Goal: Information Seeking & Learning: Find specific page/section

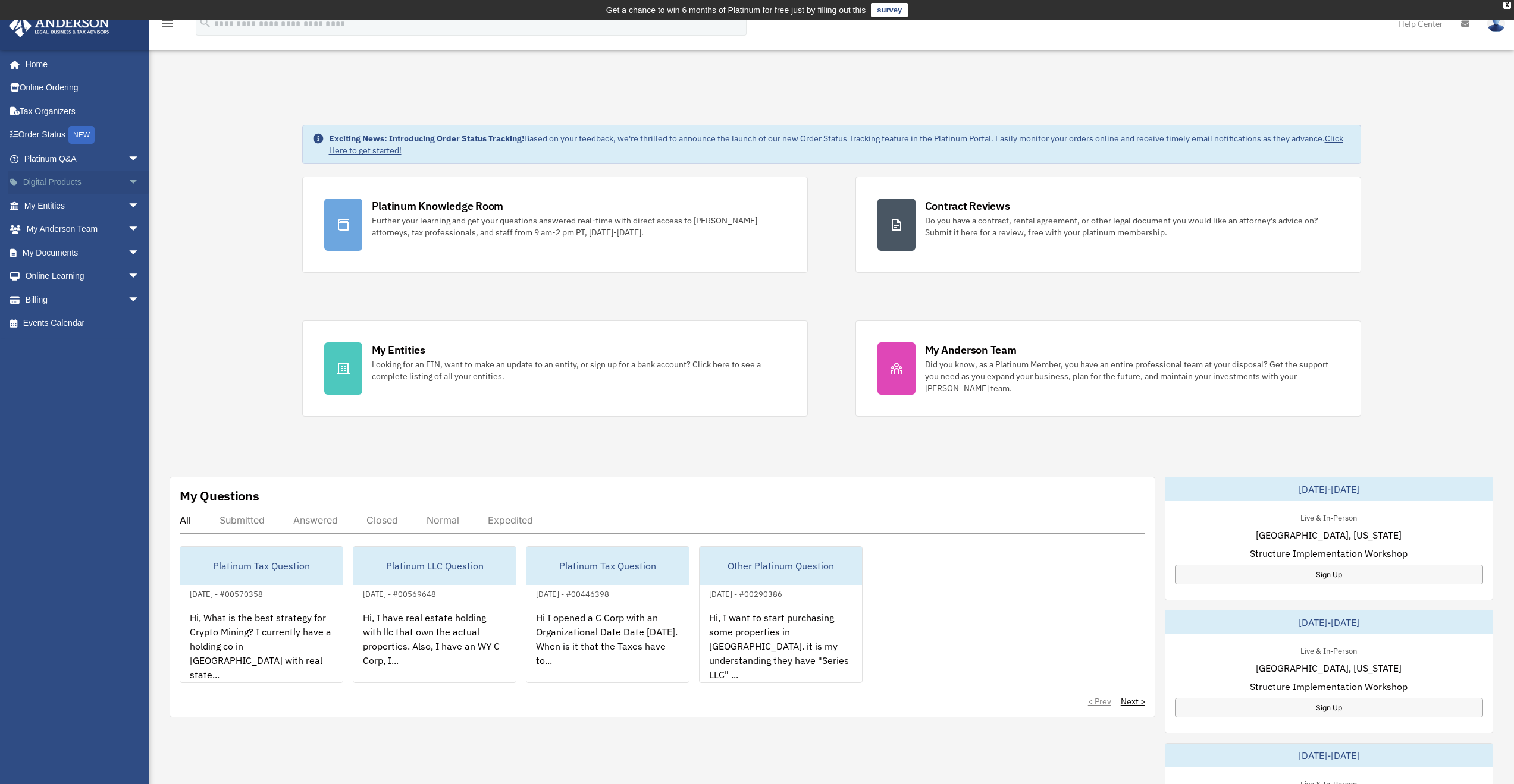
click at [49, 176] on link "Digital Products arrow_drop_down" at bounding box center [83, 182] width 149 height 23
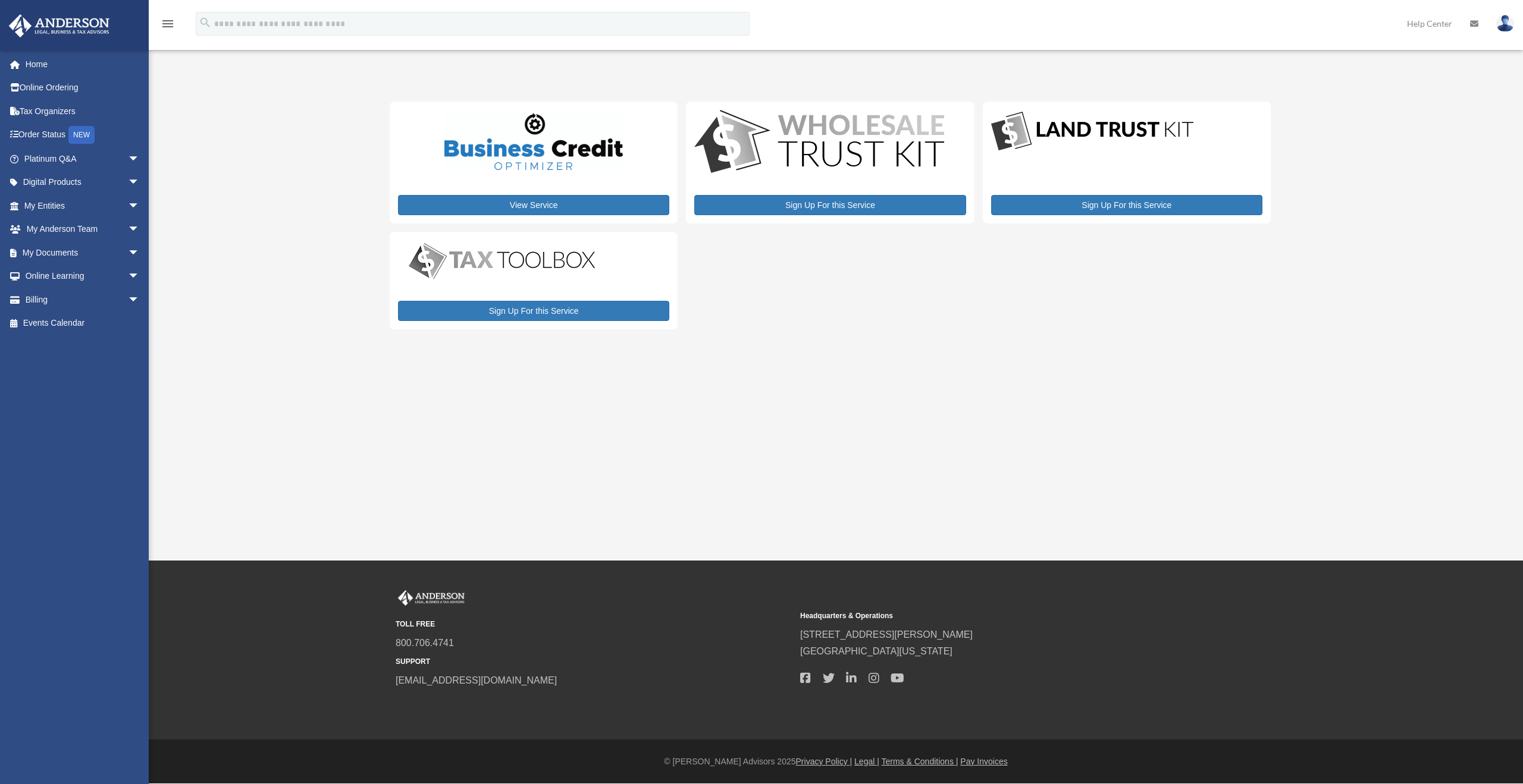
click at [50, 204] on link "My Entities arrow_drop_down" at bounding box center [83, 205] width 149 height 23
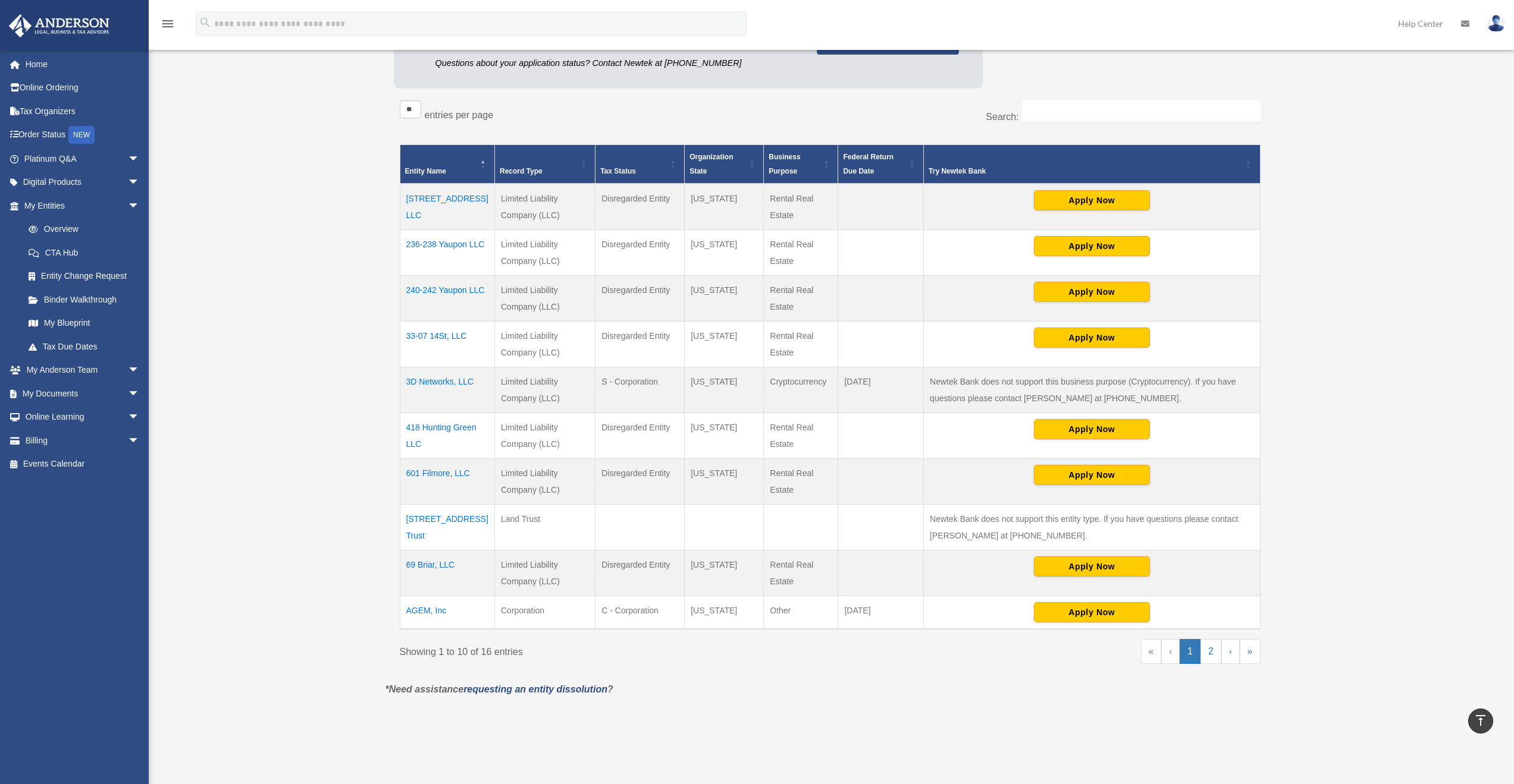
scroll to position [397, 0]
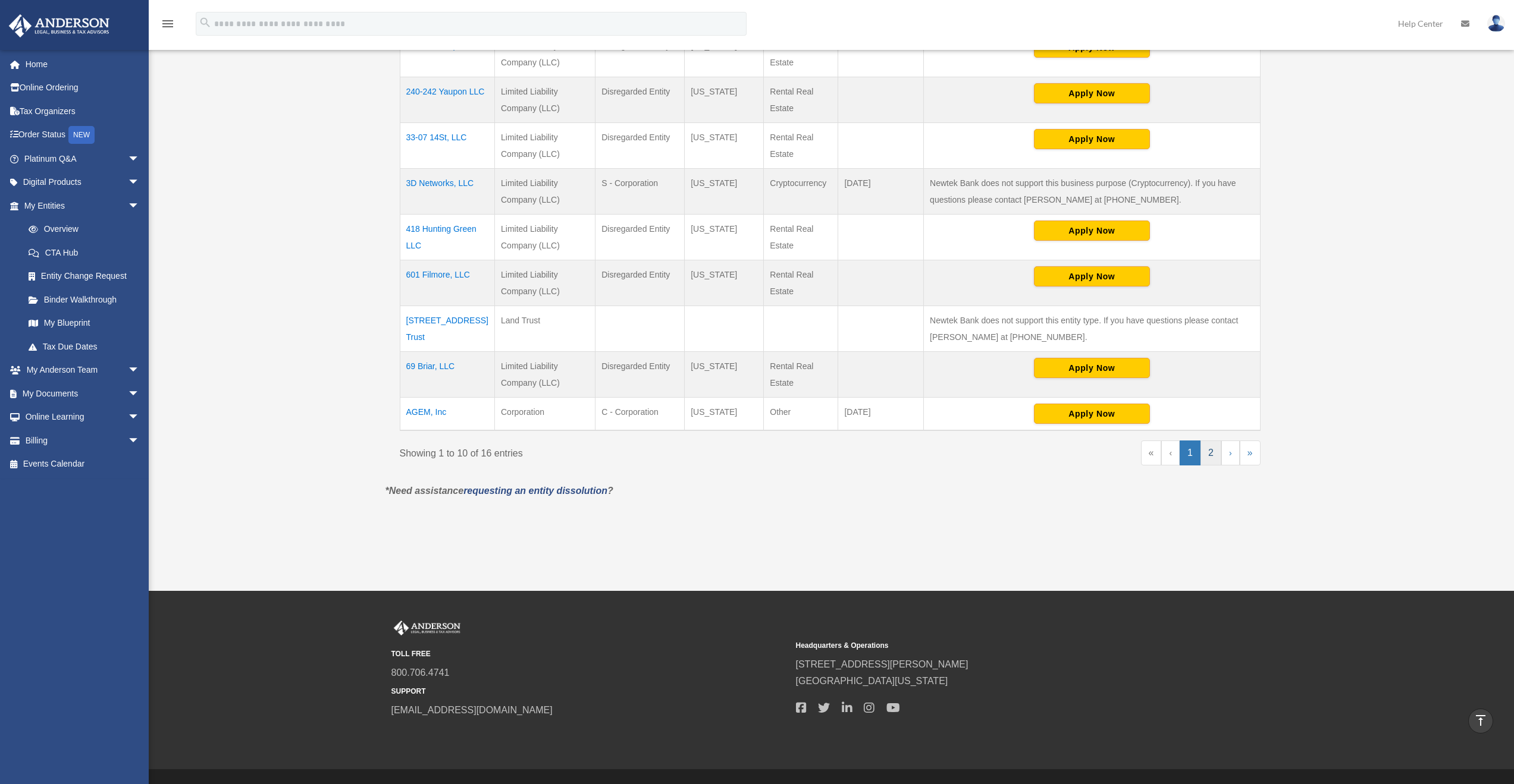
click at [1213, 459] on link "2" at bounding box center [1211, 453] width 21 height 25
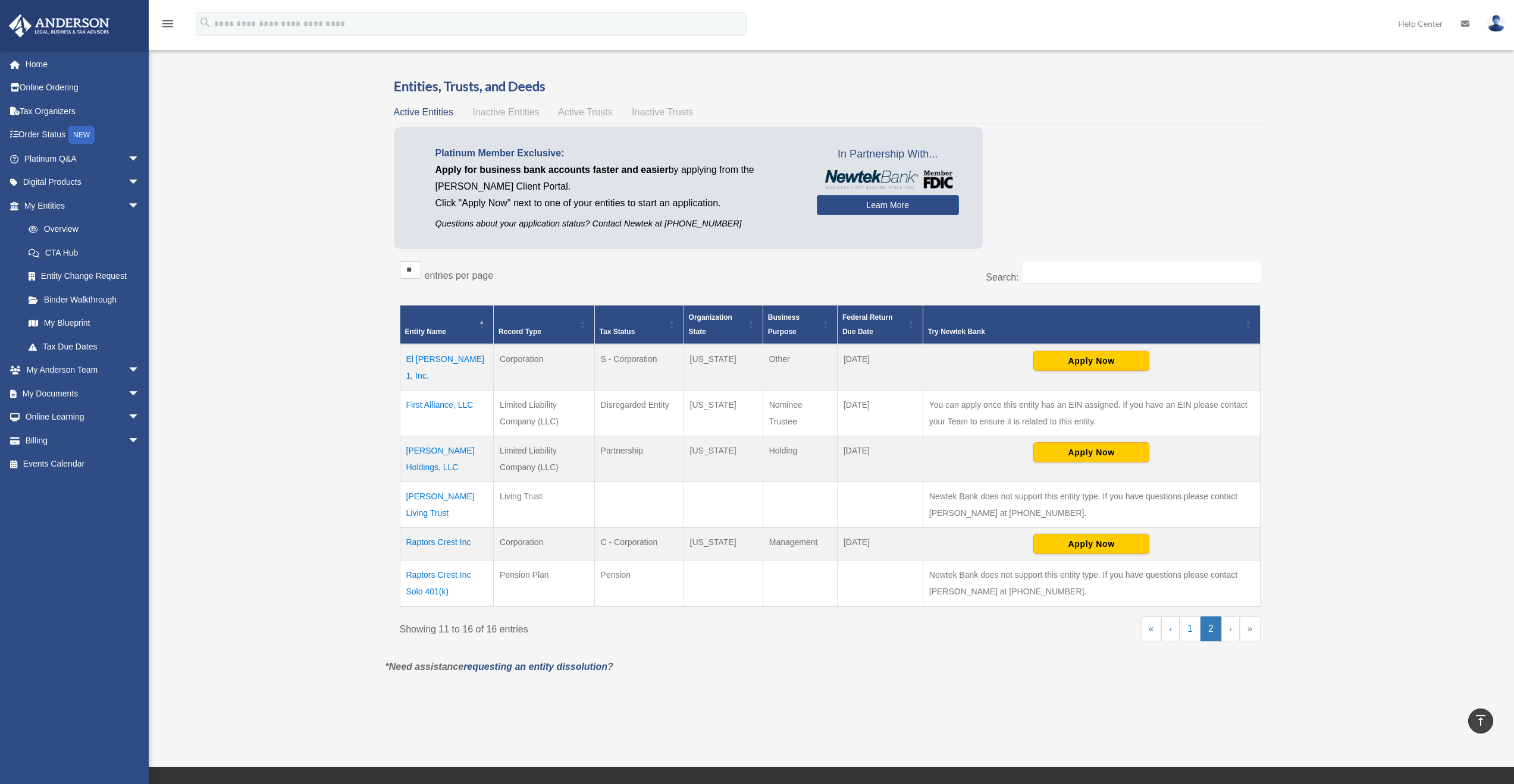
scroll to position [32, 0]
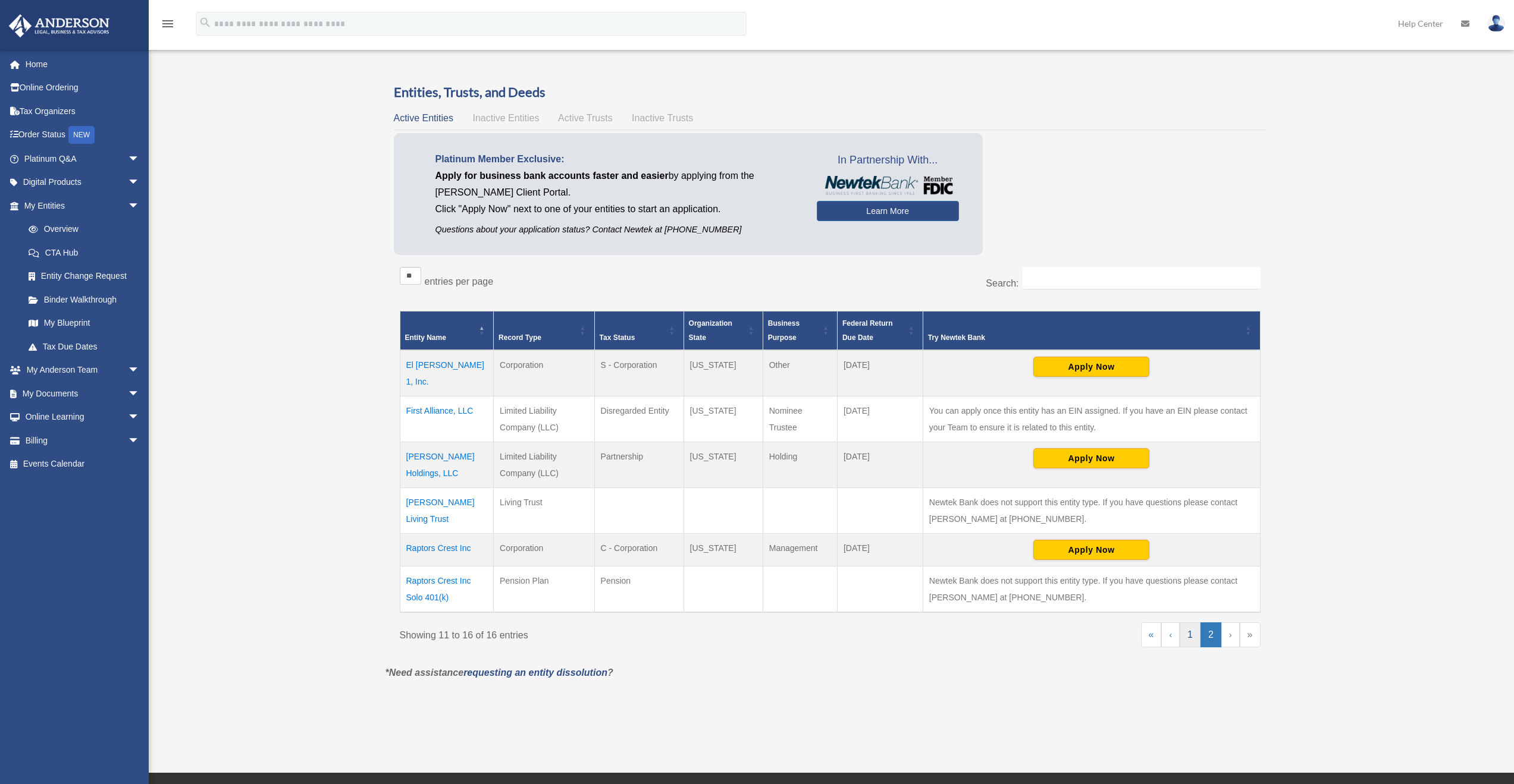
click at [1189, 623] on link "1" at bounding box center [1190, 635] width 21 height 25
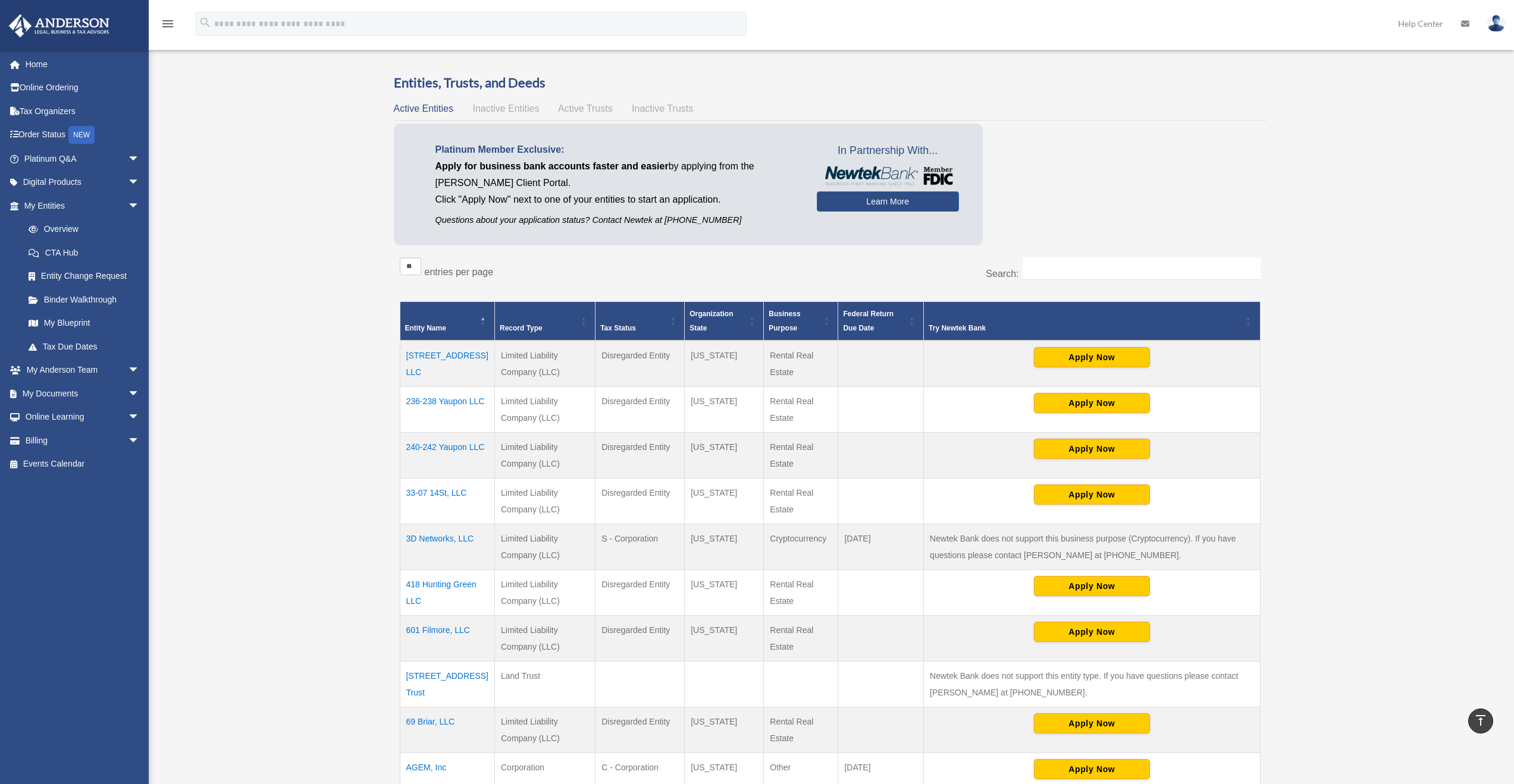
scroll to position [30, 0]
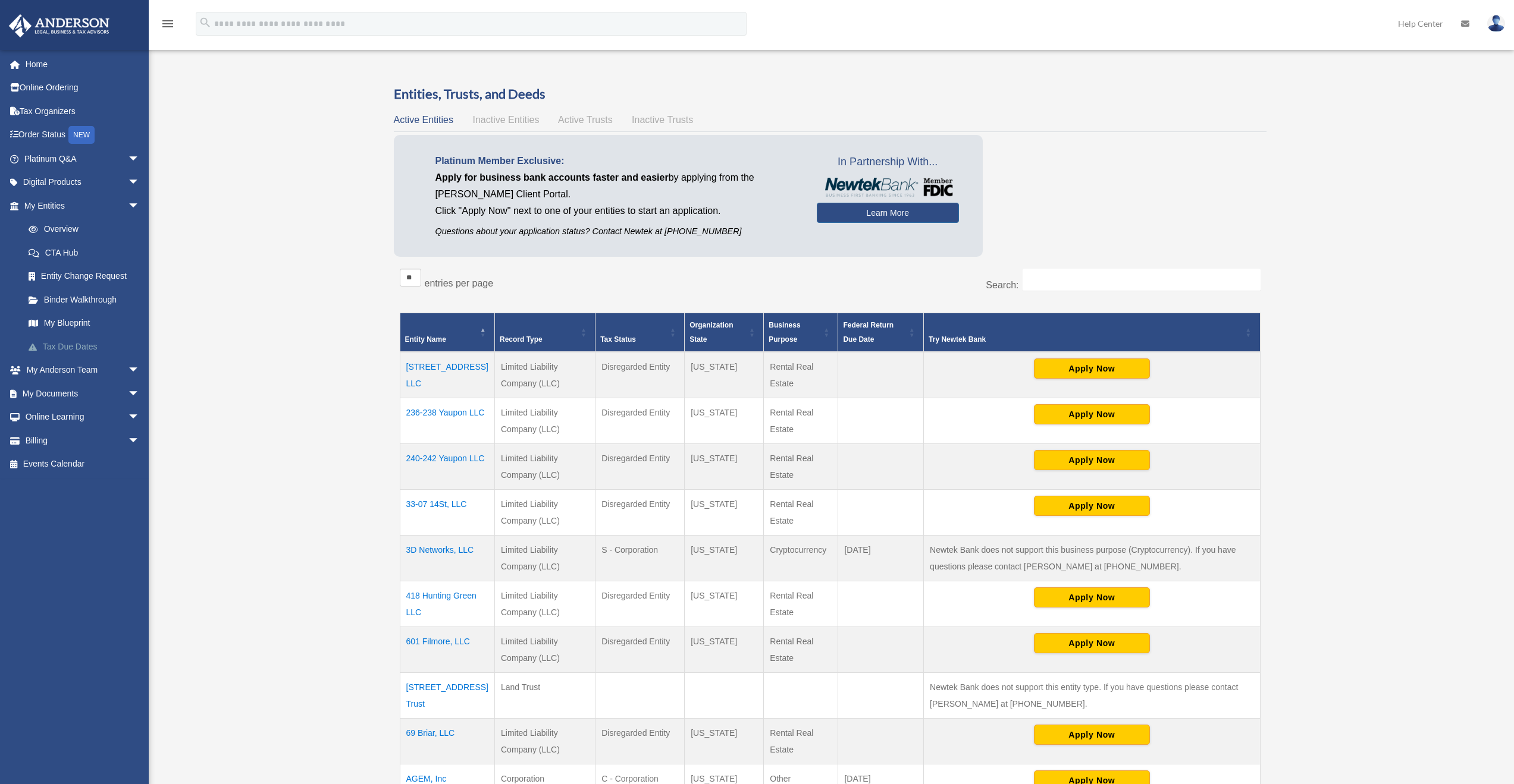
click at [73, 348] on link "Tax Due Dates" at bounding box center [87, 346] width 141 height 23
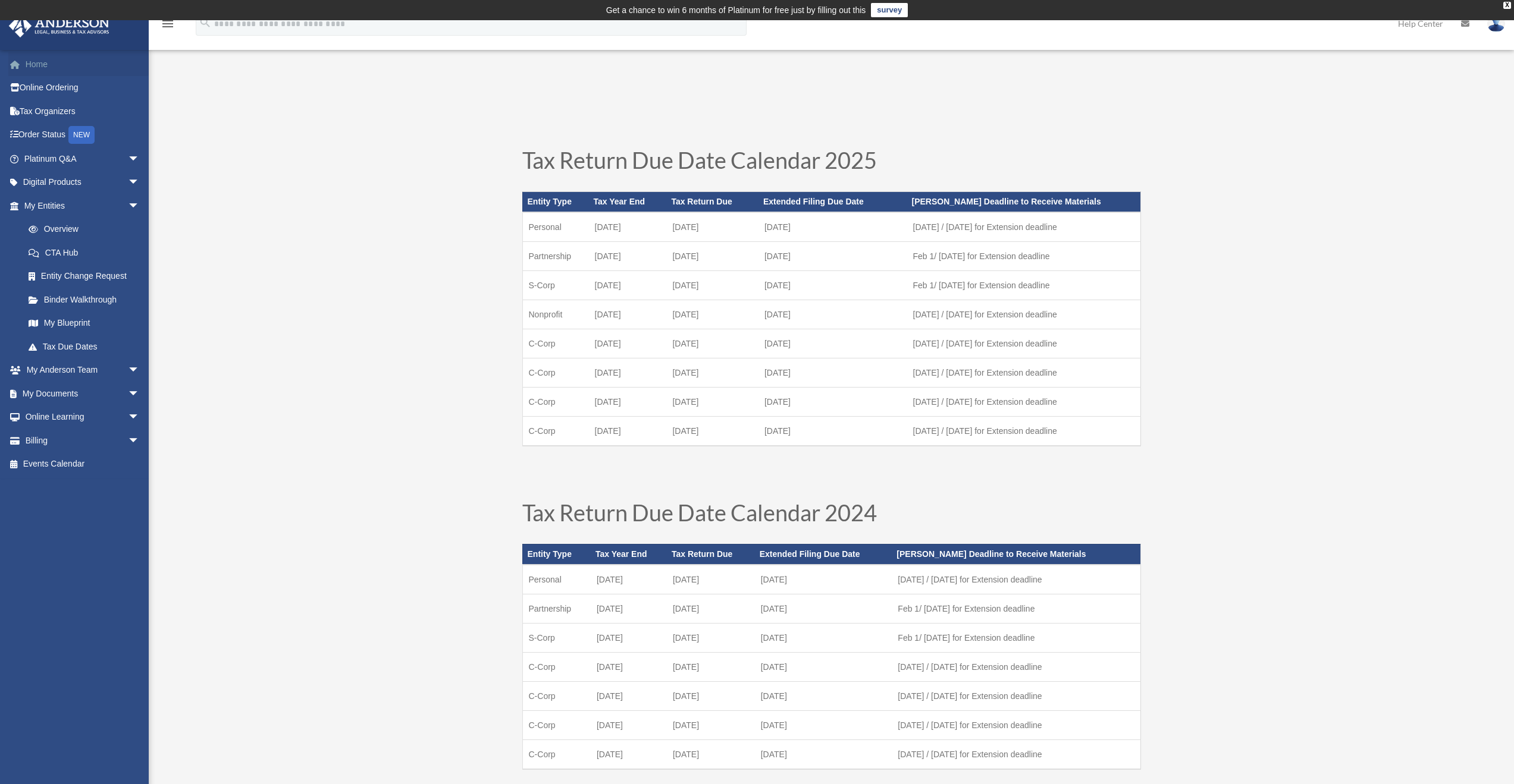
click at [46, 60] on link "Home" at bounding box center [83, 64] width 149 height 23
click at [34, 63] on link "Home" at bounding box center [83, 64] width 149 height 23
